Goal: Task Accomplishment & Management: Use online tool/utility

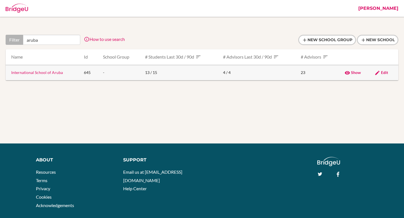
type input "aruba"
click at [40, 72] on link "International School of Aruba" at bounding box center [37, 72] width 52 height 5
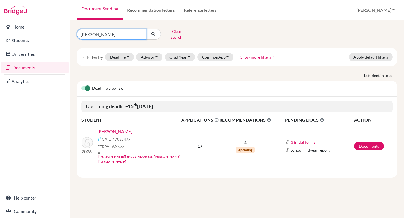
click at [137, 31] on input "amelia" at bounding box center [112, 34] width 70 height 11
type input "Athena"
click button "submit" at bounding box center [153, 34] width 15 height 11
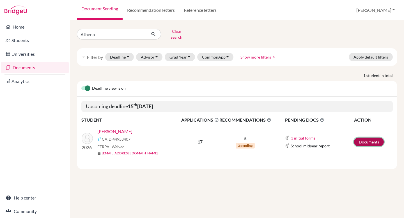
click at [368, 138] on link "Documents" at bounding box center [369, 142] width 30 height 9
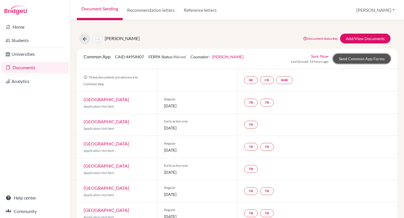
click at [352, 60] on link "Send Common App Forms" at bounding box center [362, 59] width 58 height 10
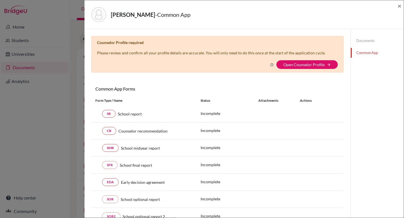
click at [367, 41] on link "Documents" at bounding box center [377, 41] width 53 height 10
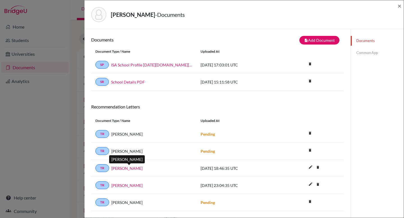
click at [137, 170] on link "Rakhee Mirchandani" at bounding box center [126, 169] width 31 height 6
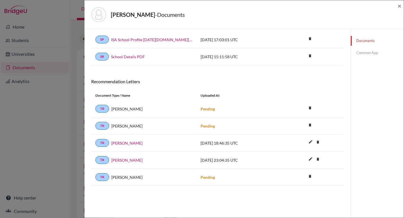
scroll to position [26, 0]
click at [133, 159] on link "Kelly Kramer" at bounding box center [126, 160] width 31 height 6
click at [211, 126] on strong "Pending" at bounding box center [208, 126] width 14 height 5
click at [104, 125] on link "TR" at bounding box center [102, 126] width 14 height 8
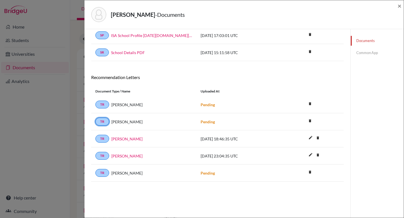
scroll to position [0, 0]
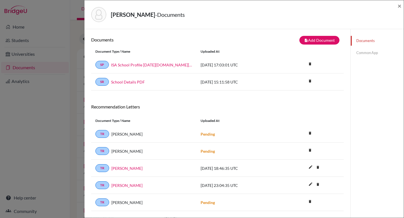
click at [369, 54] on link "Common App" at bounding box center [377, 53] width 53 height 10
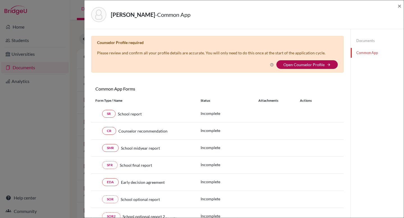
click at [297, 63] on link "Open Counselor Profile" at bounding box center [304, 64] width 41 height 5
click at [400, 8] on span "×" at bounding box center [400, 6] width 4 height 8
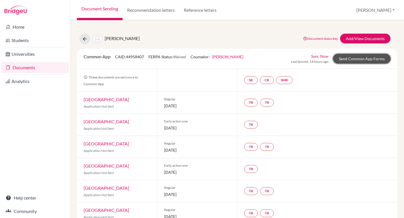
click at [371, 60] on link "Send Common App Forms" at bounding box center [362, 59] width 58 height 10
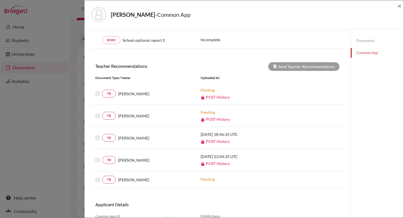
scroll to position [176, 0]
click at [213, 142] on link "POST History" at bounding box center [215, 142] width 29 height 5
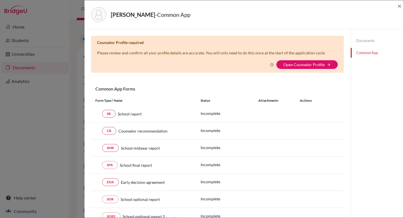
scroll to position [0, 0]
